Goal: Find specific page/section: Find specific page/section

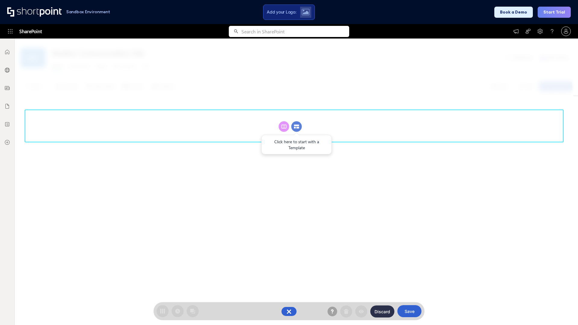
click at [296, 126] on circle at bounding box center [296, 126] width 11 height 11
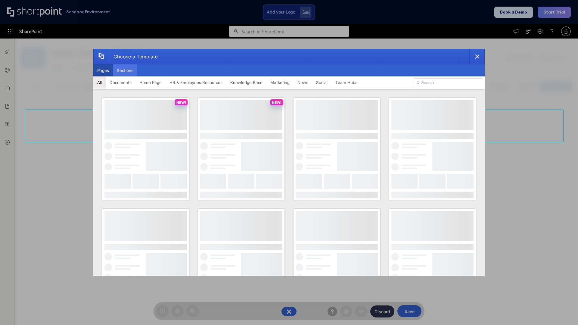
click at [125, 70] on button "Sections" at bounding box center [125, 70] width 24 height 12
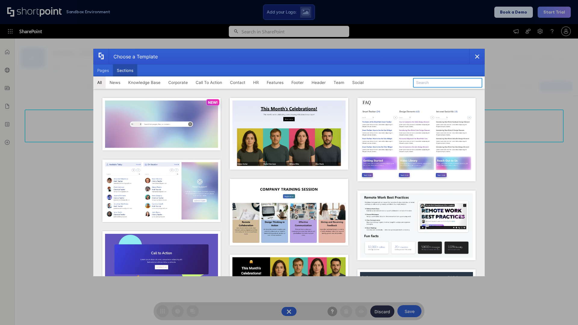
type input "Employee Spotlight 2"
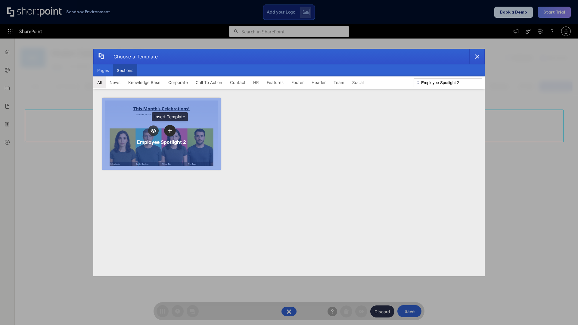
click at [170, 131] on icon "template selector" at bounding box center [170, 130] width 4 height 4
